Goal: Transaction & Acquisition: Obtain resource

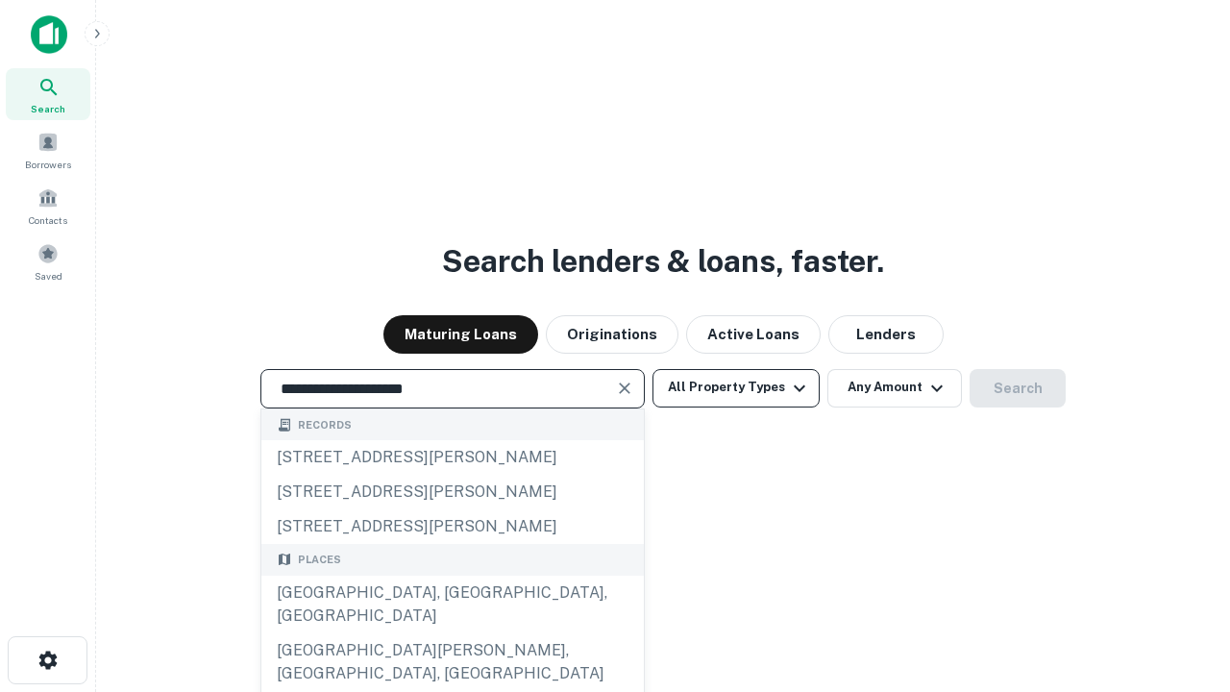
click at [452, 633] on div "[GEOGRAPHIC_DATA], [GEOGRAPHIC_DATA], [GEOGRAPHIC_DATA]" at bounding box center [452, 605] width 383 height 58
type input "**********"
click at [736, 387] on button "All Property Types" at bounding box center [736, 388] width 167 height 38
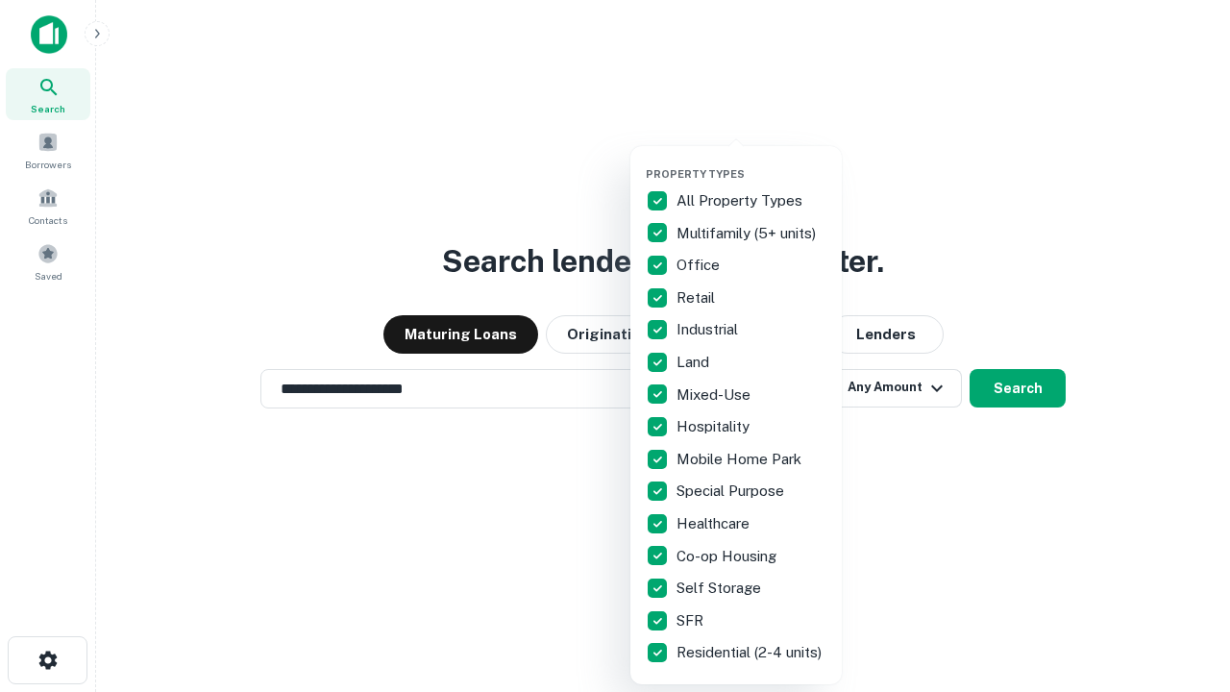
click at [752, 161] on button "button" at bounding box center [751, 161] width 211 height 1
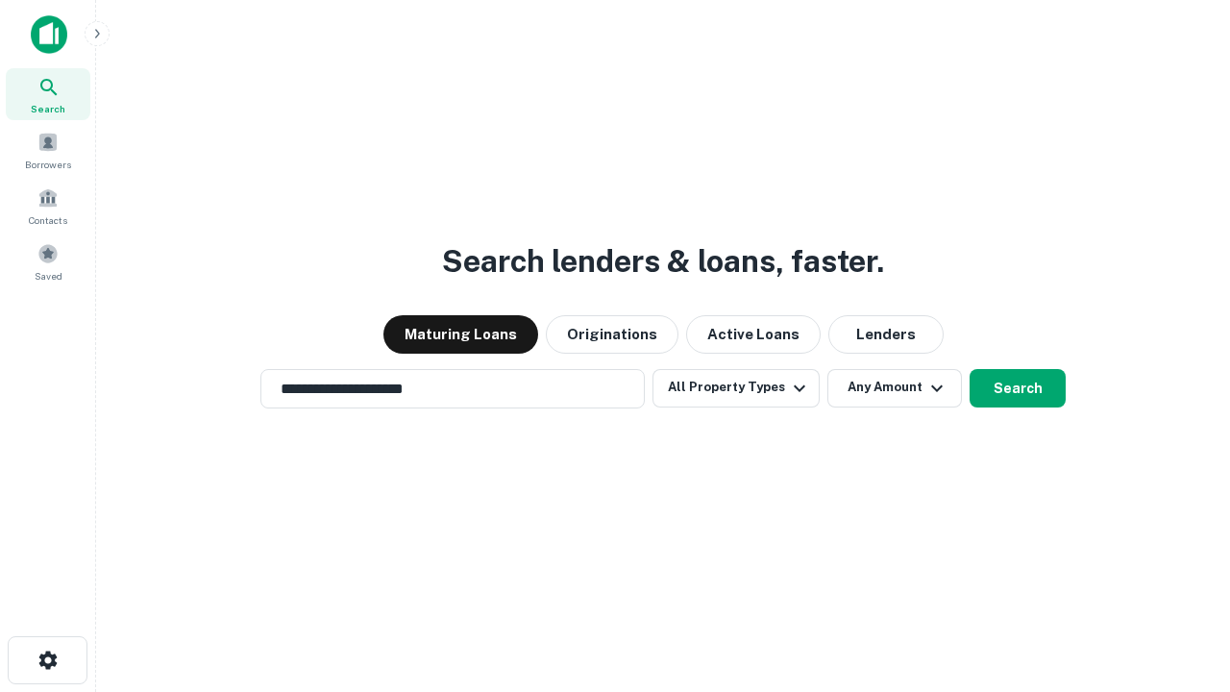
scroll to position [30, 0]
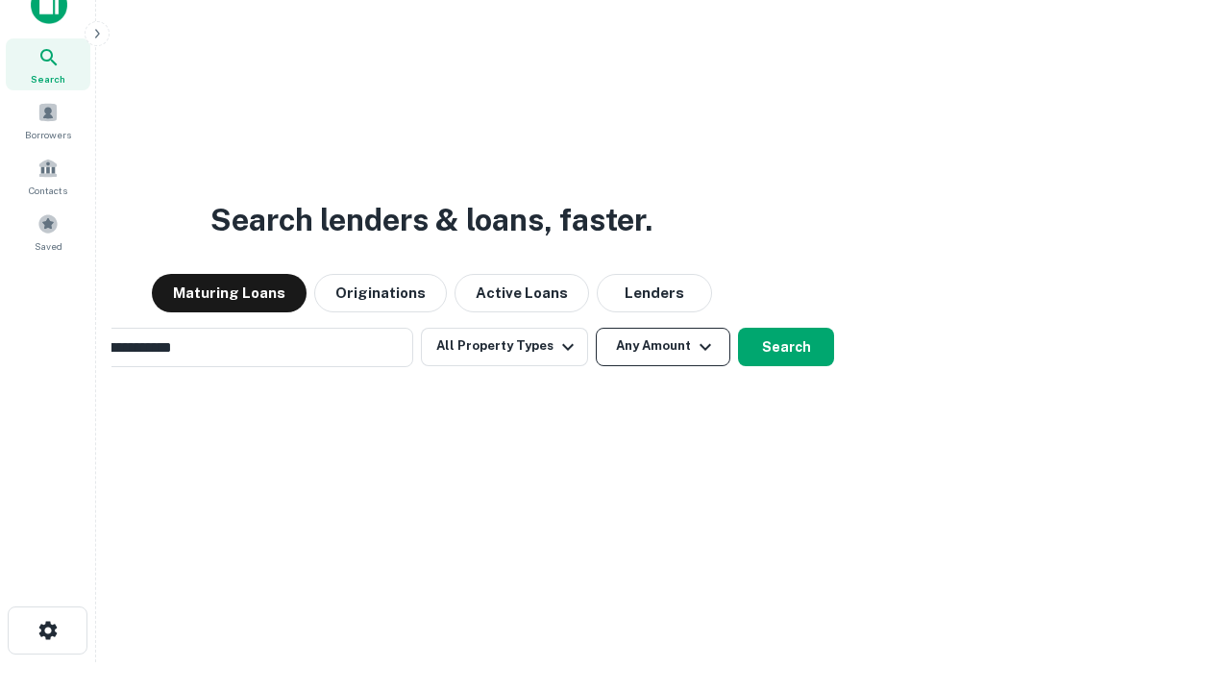
click at [596, 328] on button "Any Amount" at bounding box center [663, 347] width 135 height 38
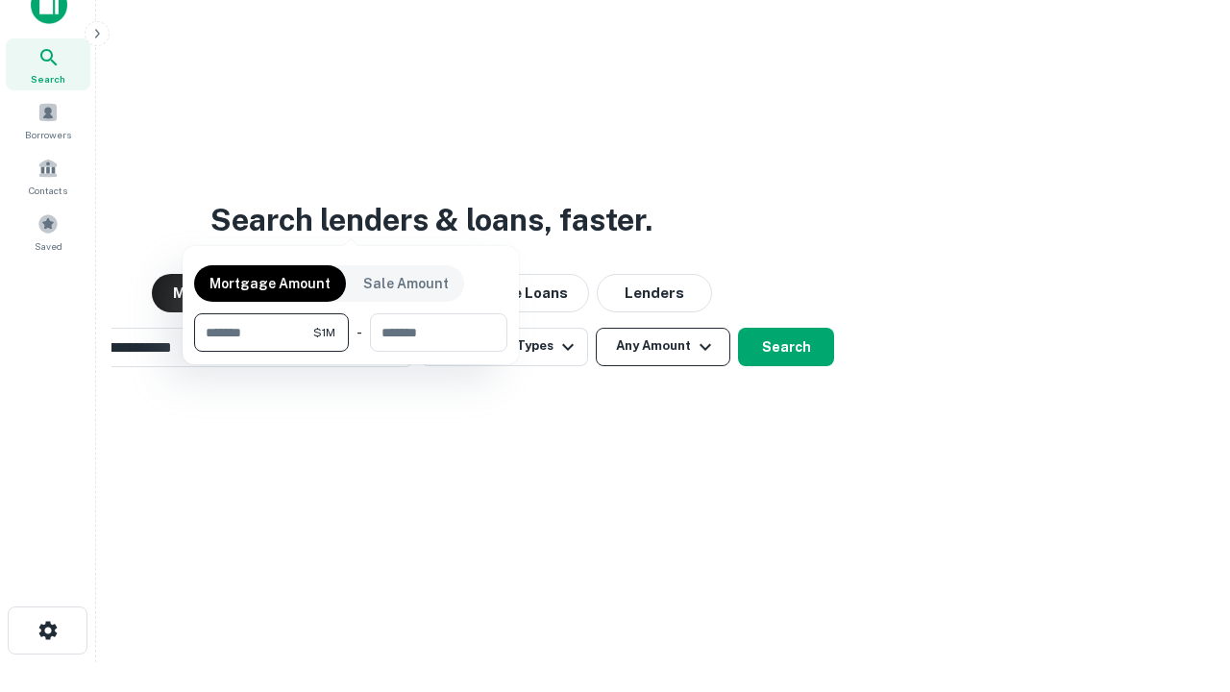
scroll to position [31, 0]
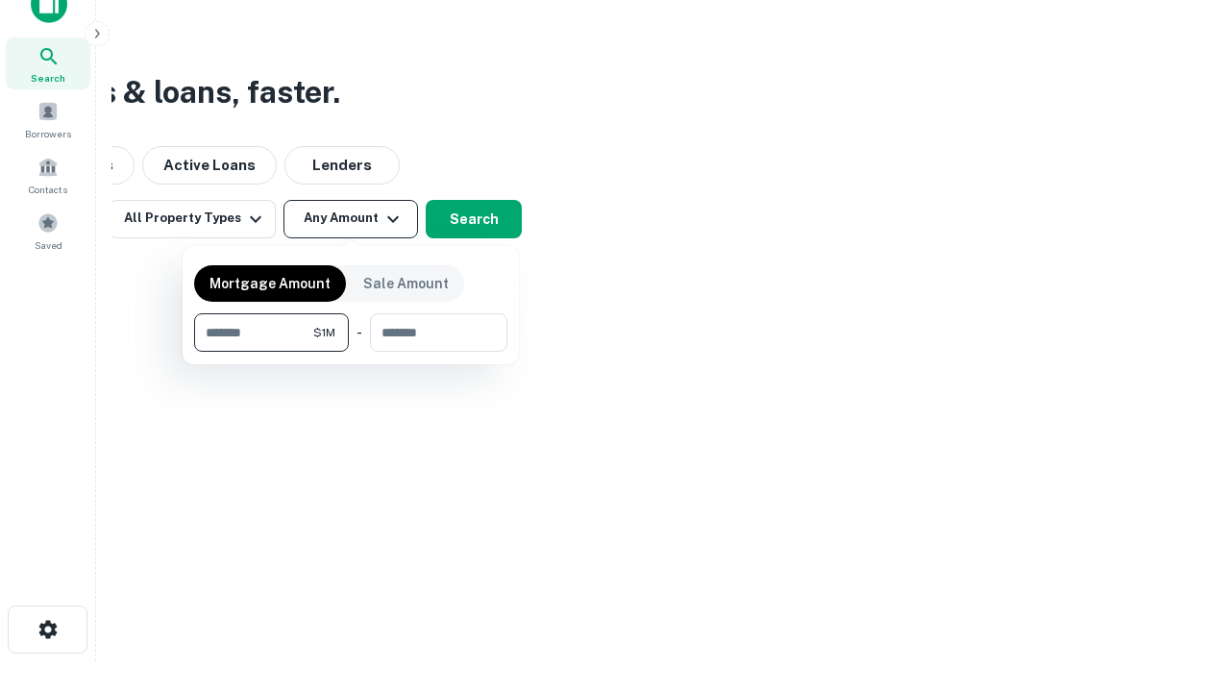
type input "*******"
click at [351, 352] on button "button" at bounding box center [350, 352] width 313 height 1
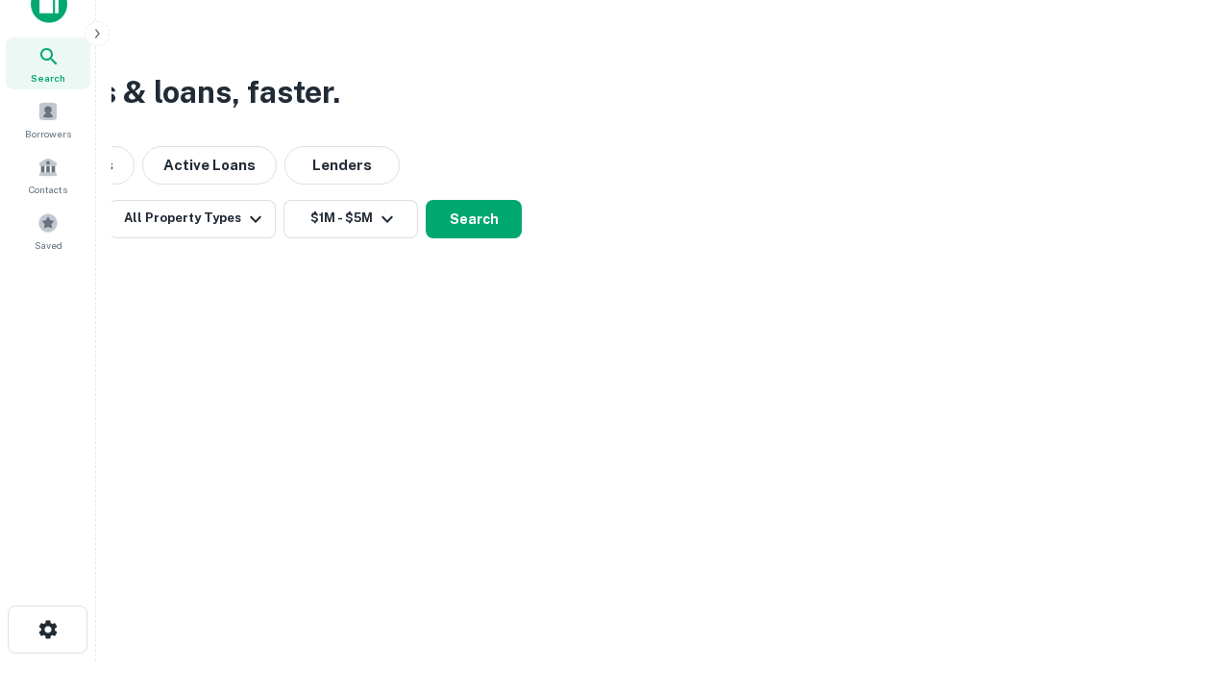
scroll to position [30, 0]
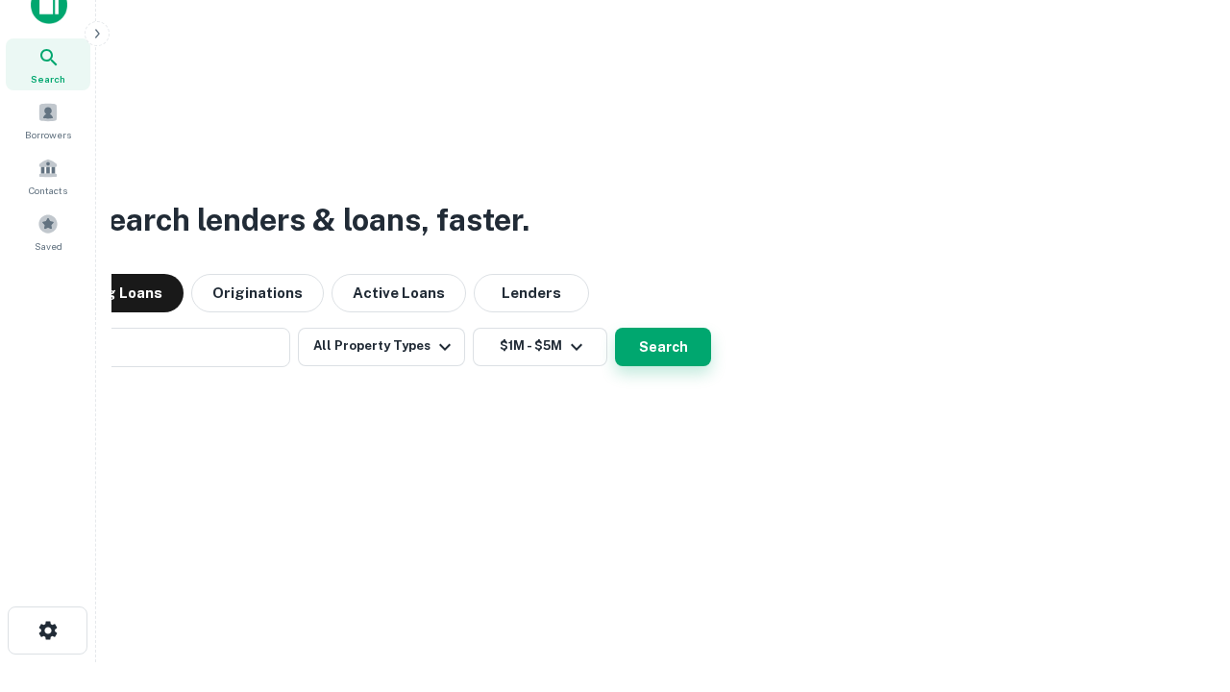
click at [615, 328] on button "Search" at bounding box center [663, 347] width 96 height 38
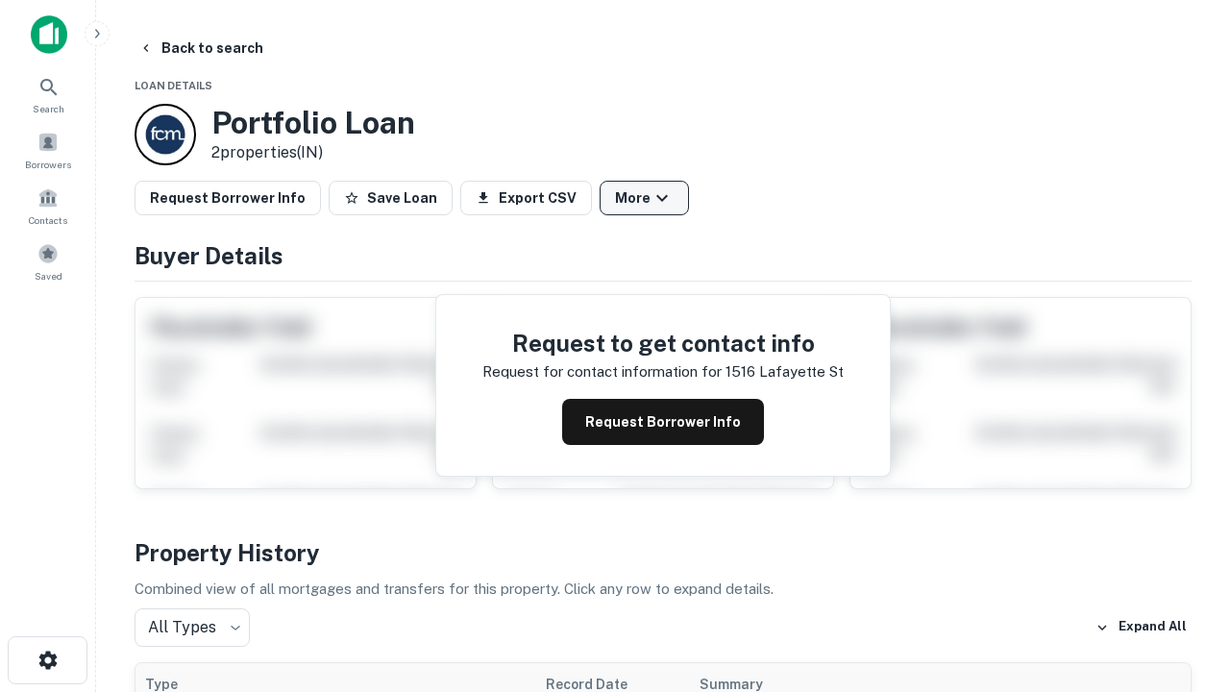
click at [644, 198] on button "More" at bounding box center [644, 198] width 89 height 35
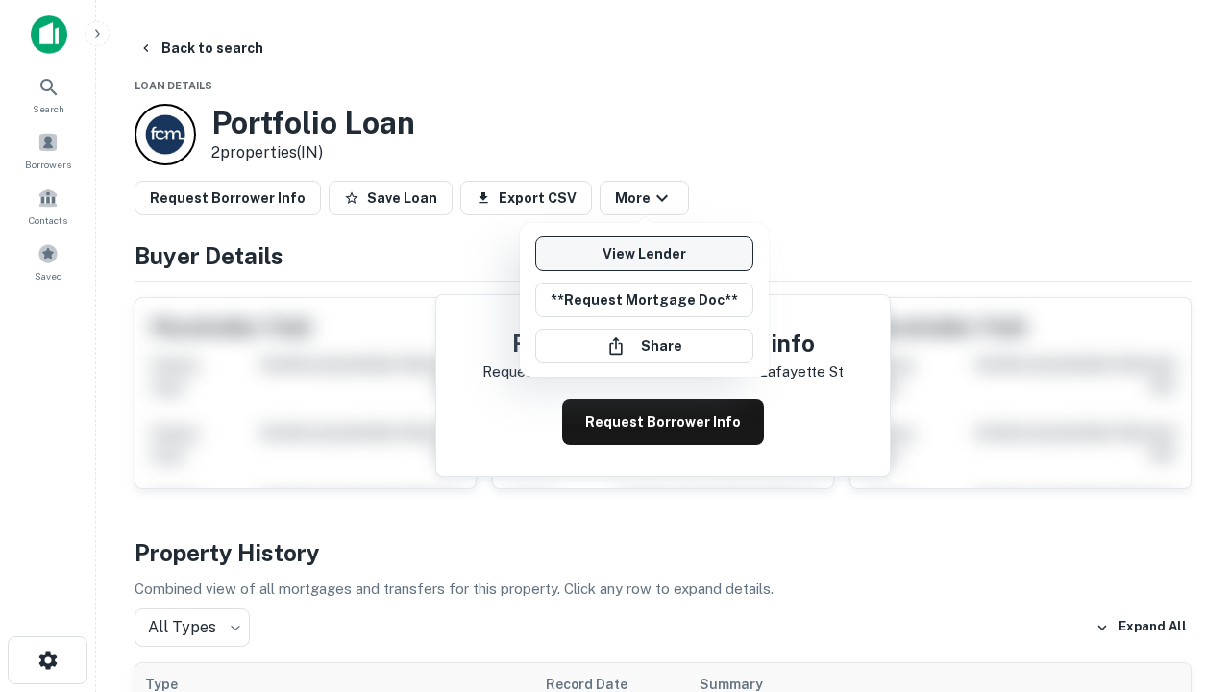
click at [644, 254] on link "View Lender" at bounding box center [644, 253] width 218 height 35
